Goal: Navigation & Orientation: Go to known website

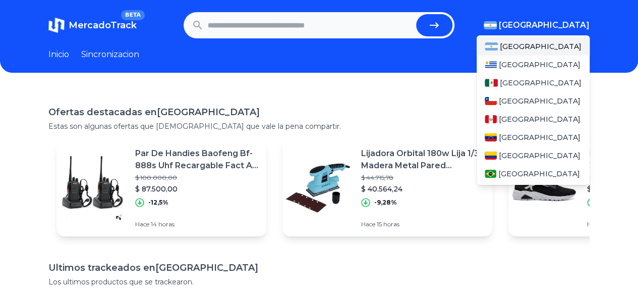
click at [558, 27] on span "[GEOGRAPHIC_DATA]" at bounding box center [544, 25] width 91 height 12
click at [506, 87] on div "[GEOGRAPHIC_DATA]" at bounding box center [533, 83] width 113 height 18
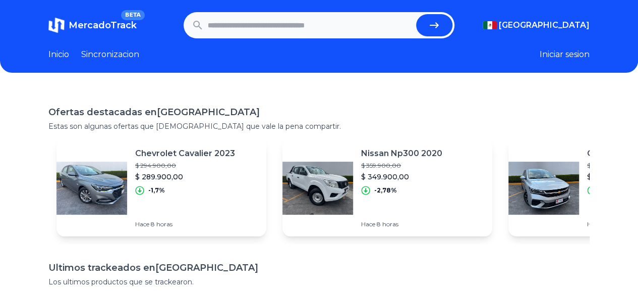
click at [356, 100] on div "Ofertas destacadas en [GEOGRAPHIC_DATA] Estas son algunas ofertas que [DEMOGRAP…" at bounding box center [319, 252] width 638 height 327
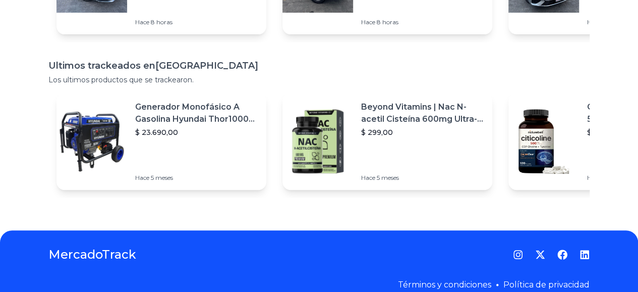
scroll to position [151, 0]
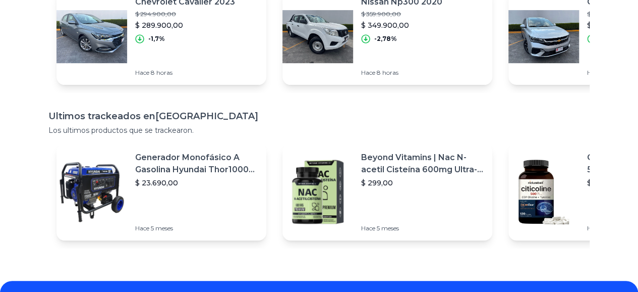
click at [477, 262] on div "Ofertas destacadas en [GEOGRAPHIC_DATA] Estas son algunas ofertas que [DEMOGRAP…" at bounding box center [319, 100] width 638 height 327
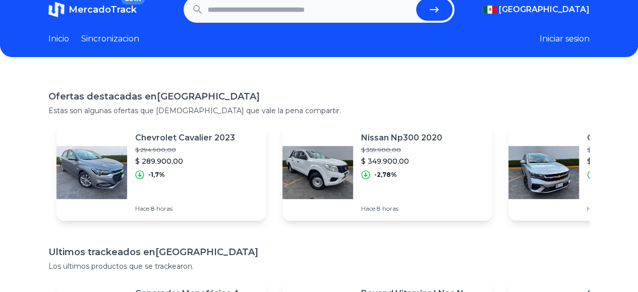
scroll to position [0, 8]
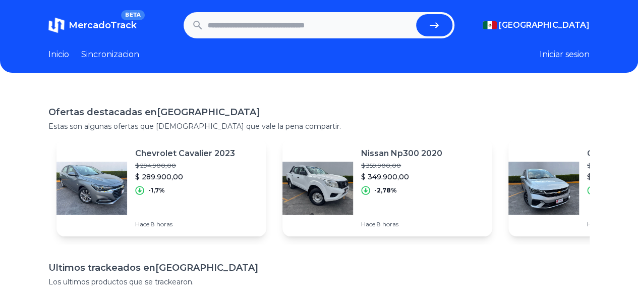
click at [61, 20] on link "MercadoTrack BETA" at bounding box center [92, 25] width 88 height 16
click at [337, 27] on input "text" at bounding box center [310, 25] width 204 height 22
